Goal: Find specific page/section: Find specific page/section

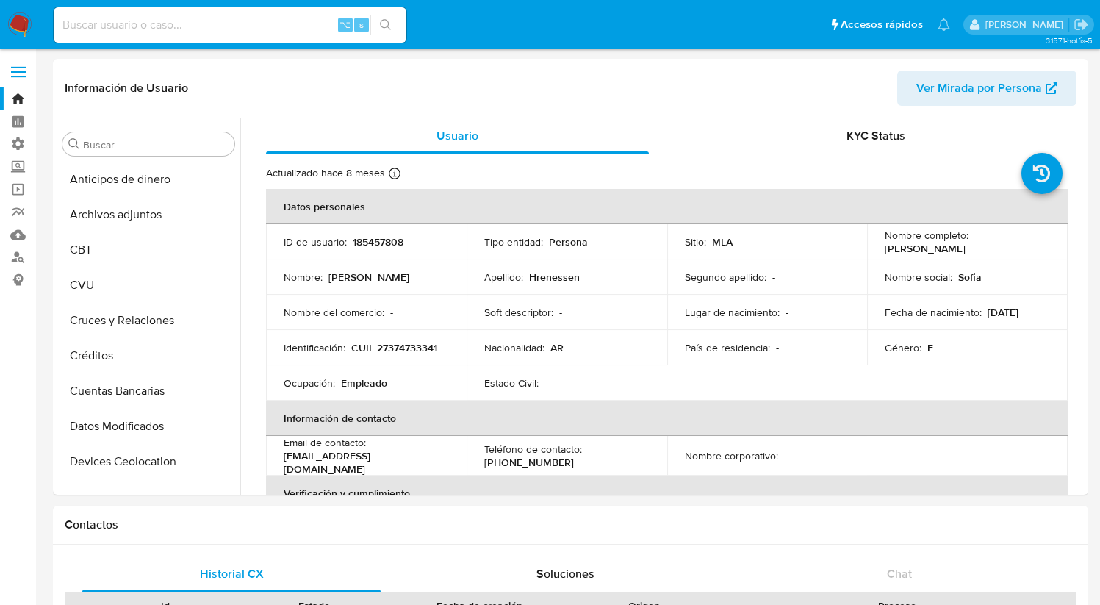
select select "10"
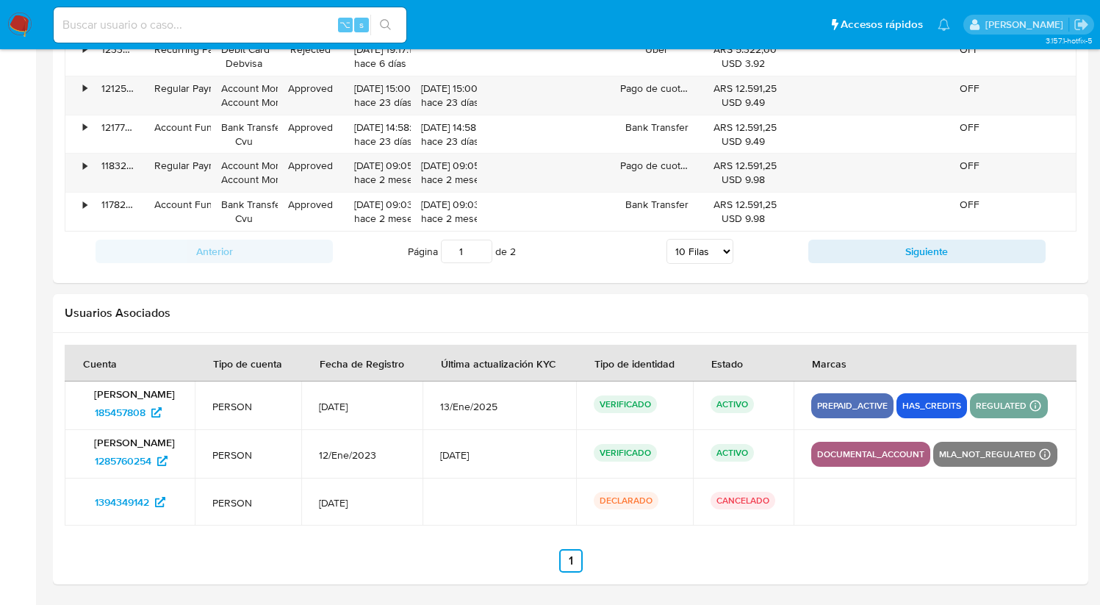
scroll to position [773, 0]
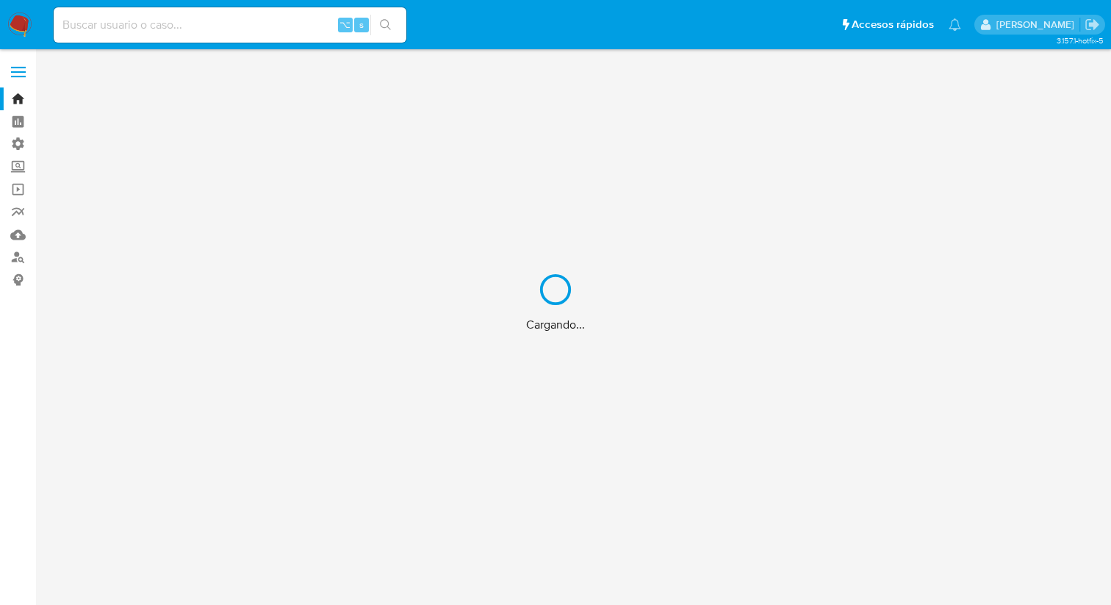
click at [273, 19] on div "Cargando..." at bounding box center [555, 302] width 1111 height 605
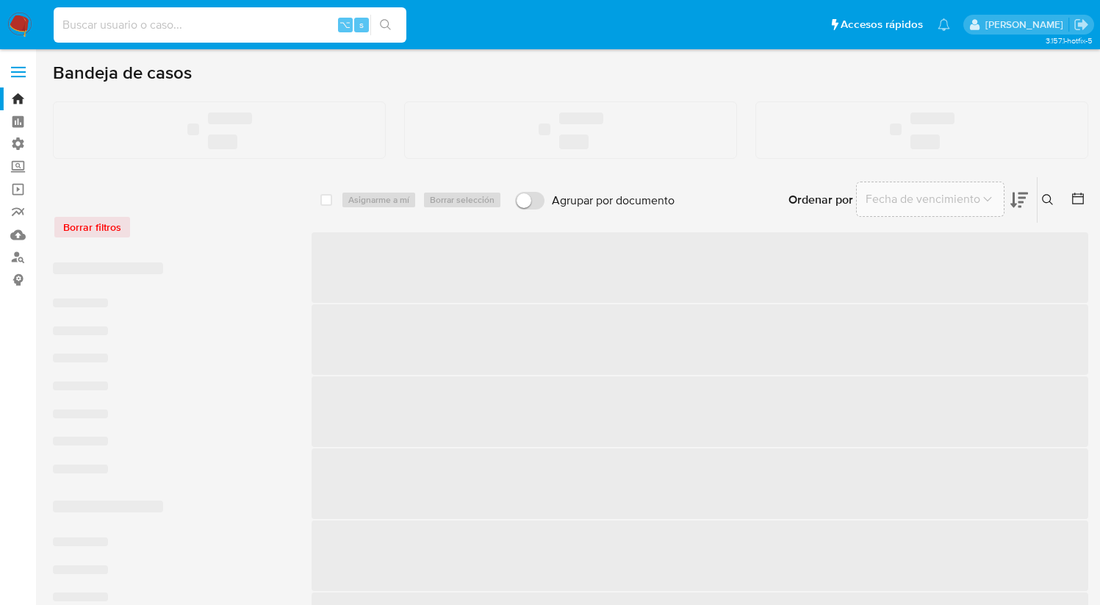
click at [239, 29] on input at bounding box center [230, 24] width 353 height 19
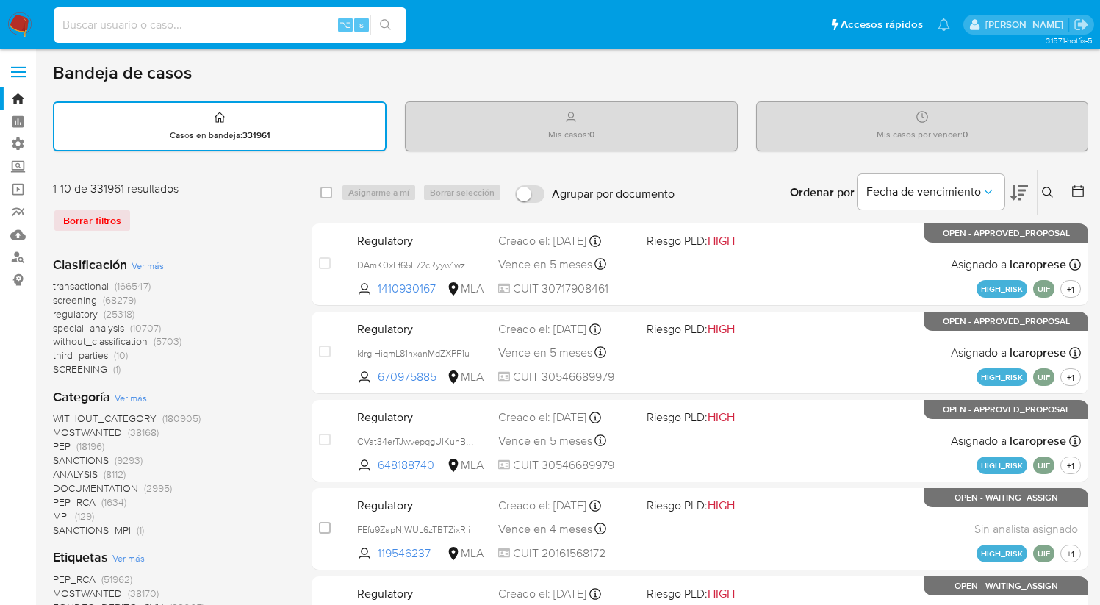
paste input "1288669877"
type input "1288669877"
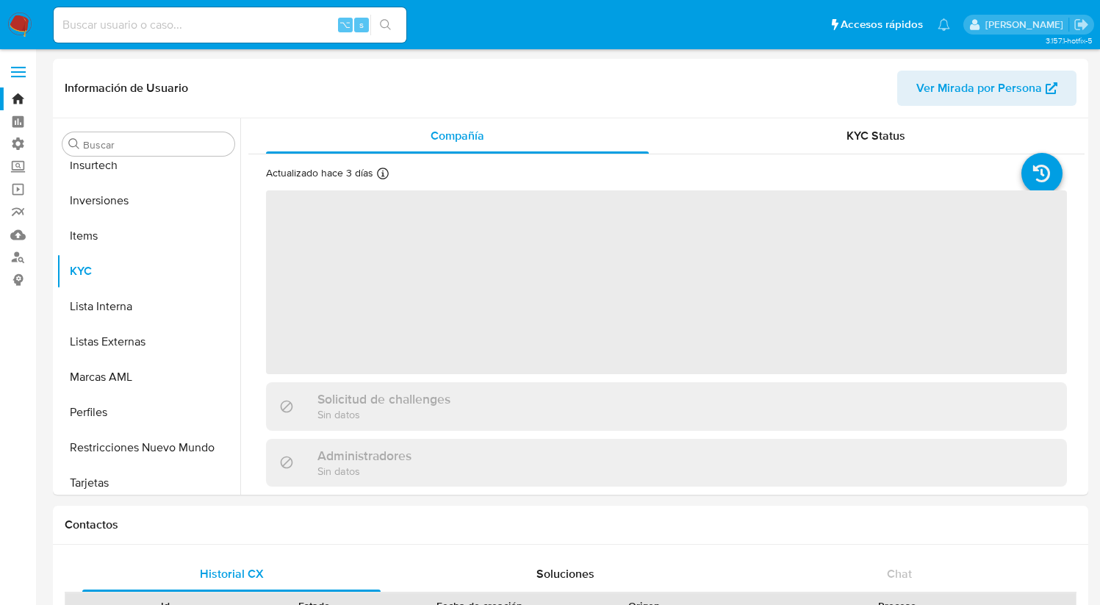
scroll to position [692, 0]
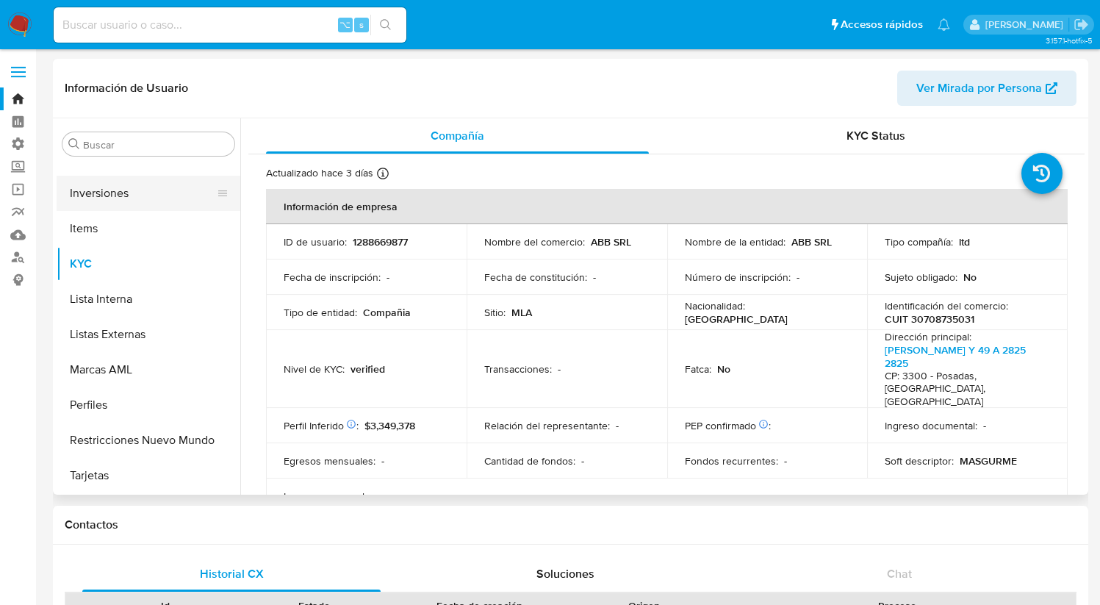
select select "10"
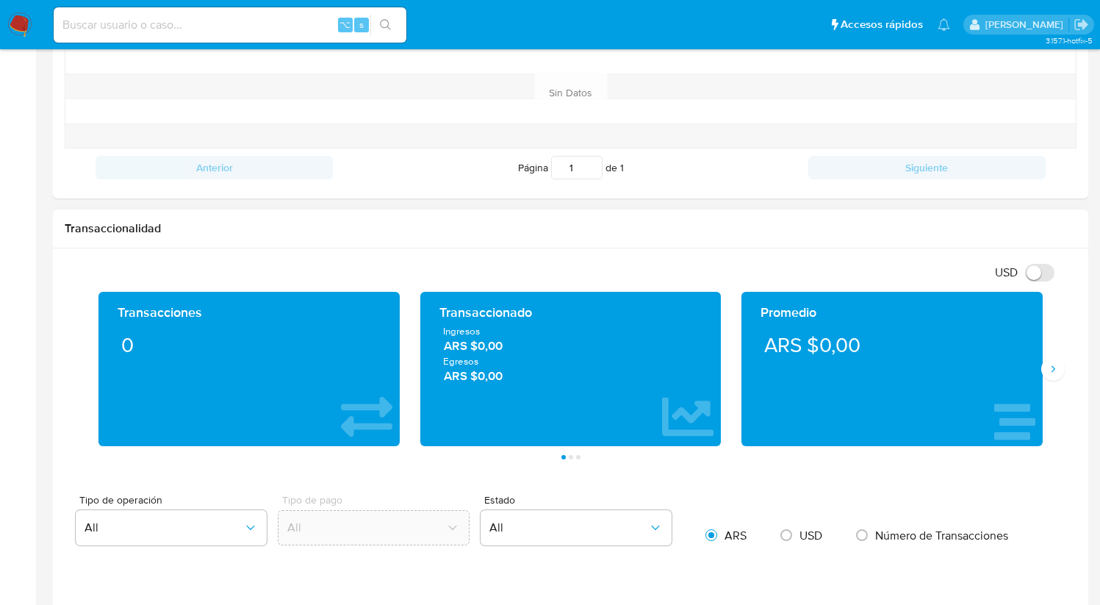
scroll to position [0, 0]
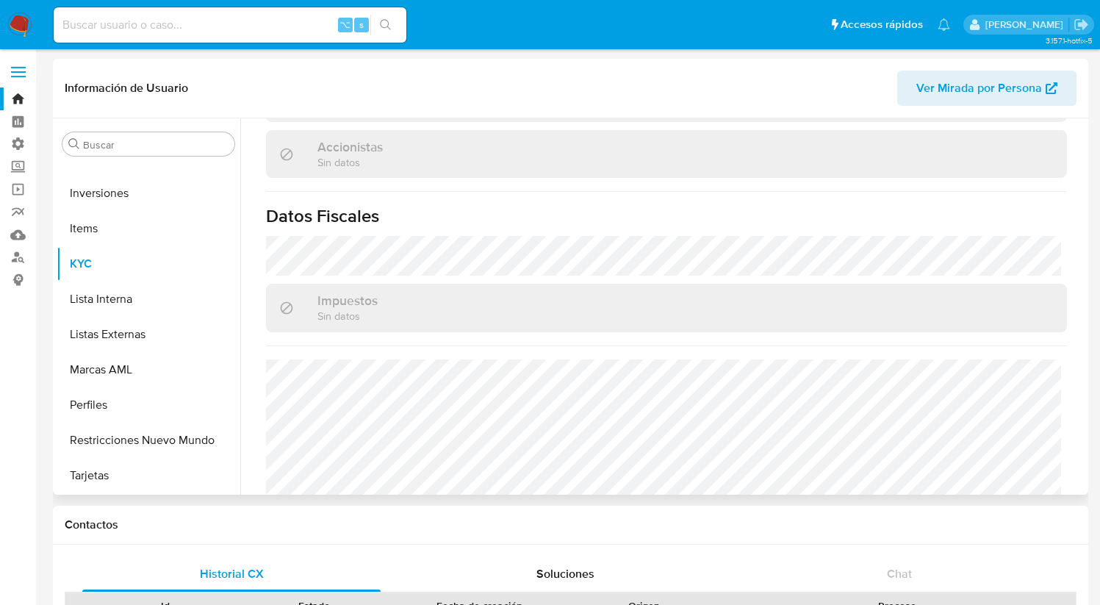
click at [986, 96] on span "Ver Mirada por Persona" at bounding box center [979, 88] width 126 height 35
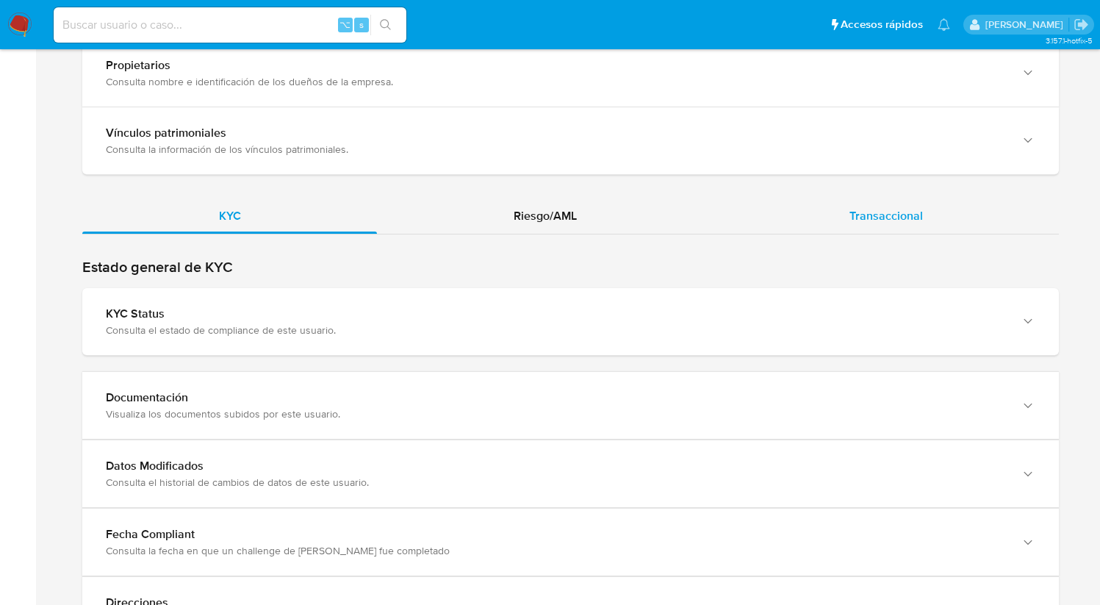
scroll to position [1366, 0]
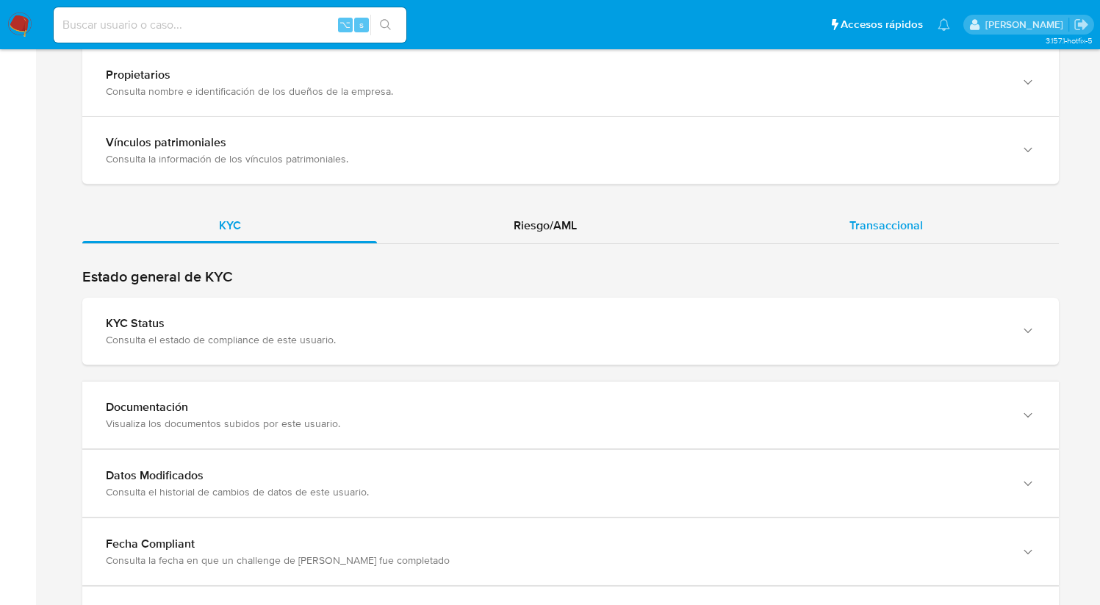
click at [853, 217] on span "Transaccional" at bounding box center [886, 225] width 73 height 17
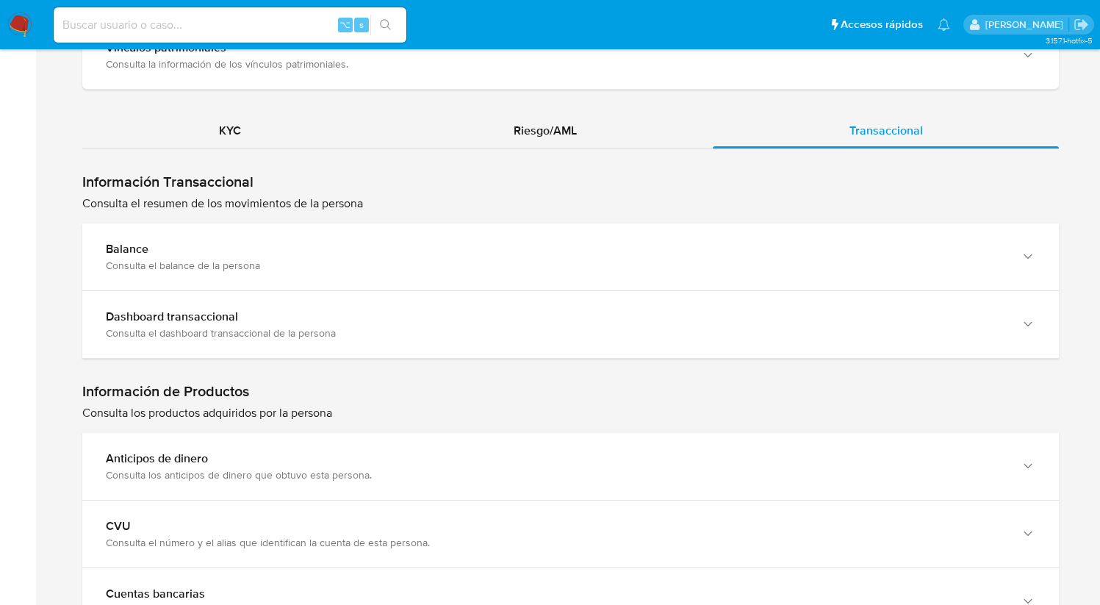
scroll to position [1463, 0]
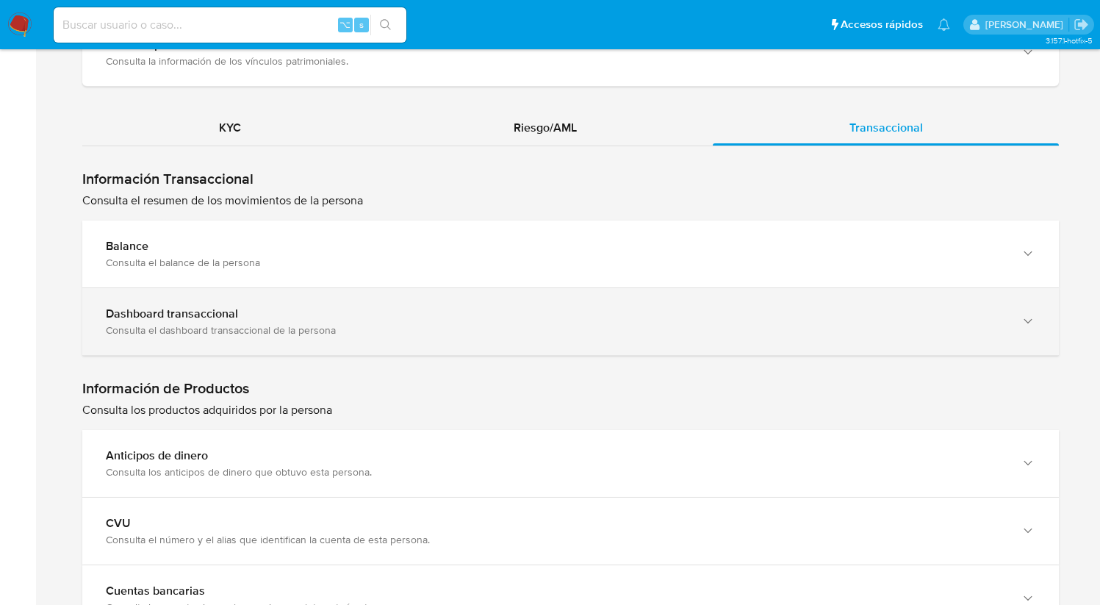
click at [1018, 312] on div "button" at bounding box center [1027, 321] width 18 height 30
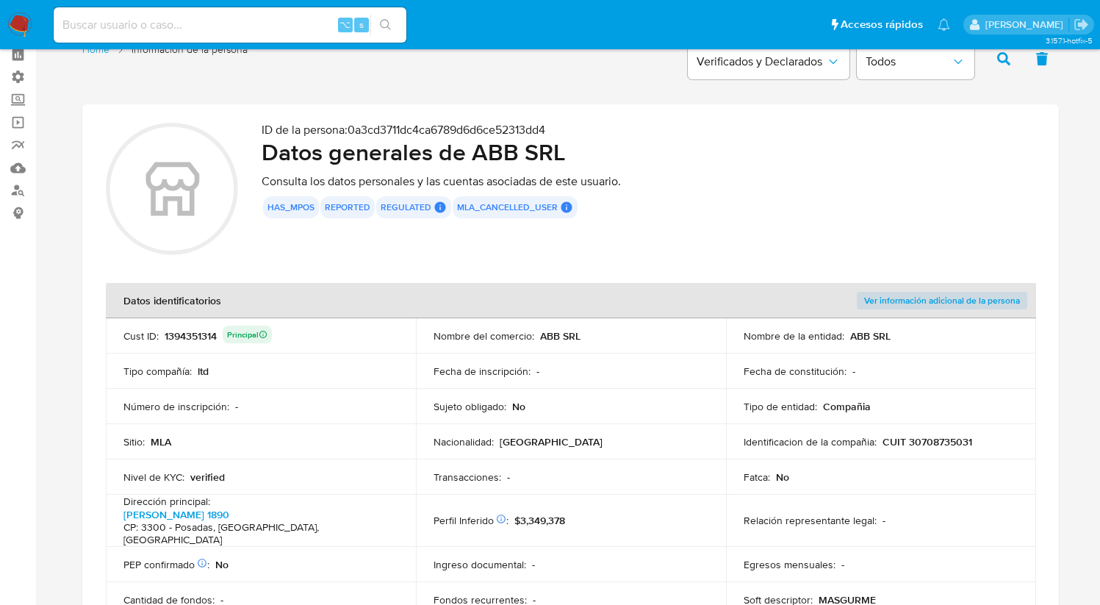
scroll to position [0, 0]
